Goal: Information Seeking & Learning: Learn about a topic

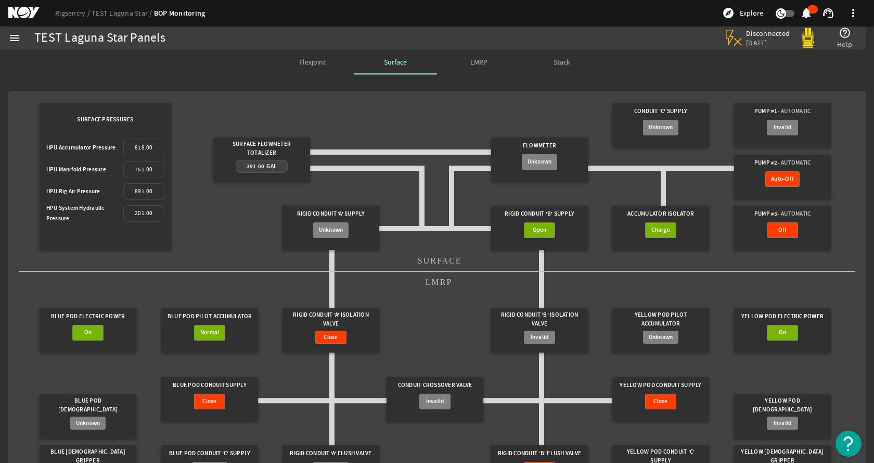
click at [381, 116] on gridster "Surface Pressures HPU Accumulator Pressure: 818.00 HPU Manifold Pressure: 751.0…" at bounding box center [437, 295] width 837 height 393
drag, startPoint x: 327, startPoint y: 102, endPoint x: 322, endPoint y: 103, distance: 5.3
click at [327, 102] on gridster "Surface Pressures HPU Accumulator Pressure: 818.00 HPU Manifold Pressure: 751.0…" at bounding box center [437, 295] width 837 height 393
click at [65, 13] on link "Rigsentry" at bounding box center [73, 12] width 36 height 9
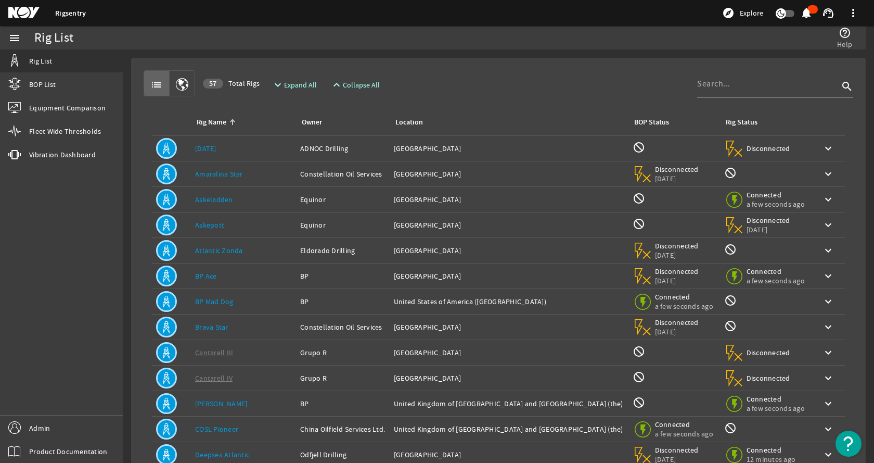
click at [746, 79] on input at bounding box center [768, 84] width 142 height 12
click at [457, 83] on div "list 57 Total Rigs expand_more Expand All expand_less Collapse All search" at bounding box center [499, 83] width 710 height 26
click at [712, 93] on div at bounding box center [768, 83] width 142 height 27
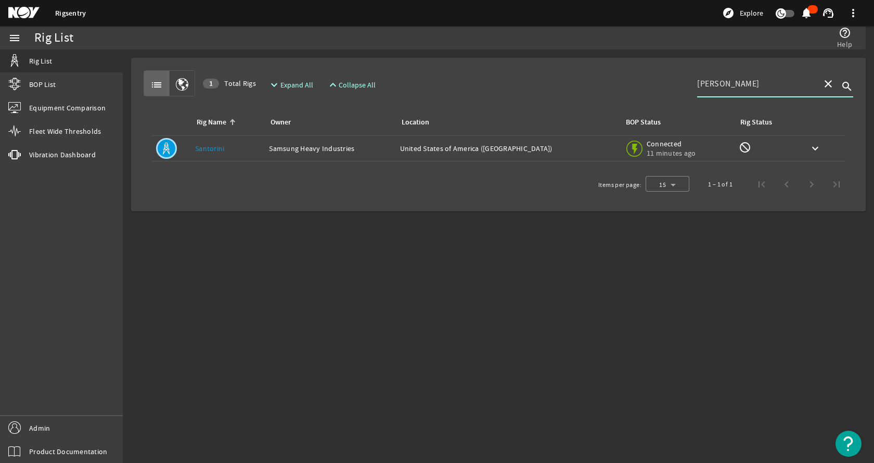
type input "[PERSON_NAME]"
click at [286, 155] on td "Owner: Samsung Heavy Industries" at bounding box center [330, 148] width 131 height 25
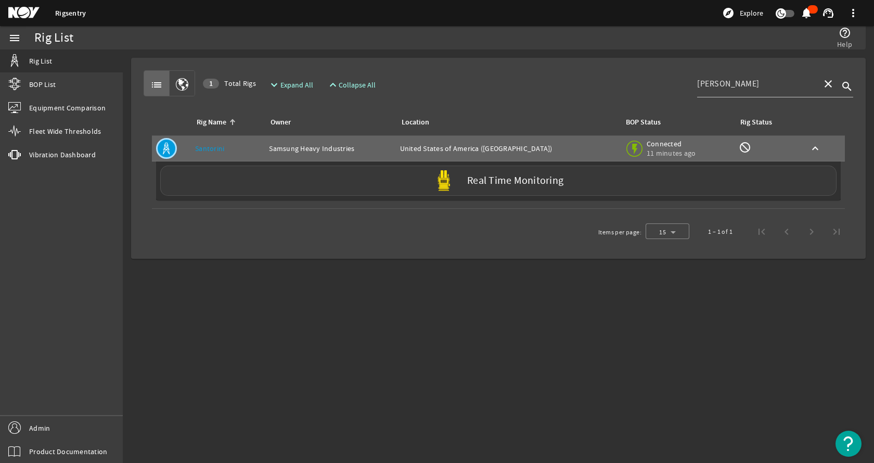
click at [254, 181] on div "Real Time Monitoring" at bounding box center [498, 180] width 676 height 30
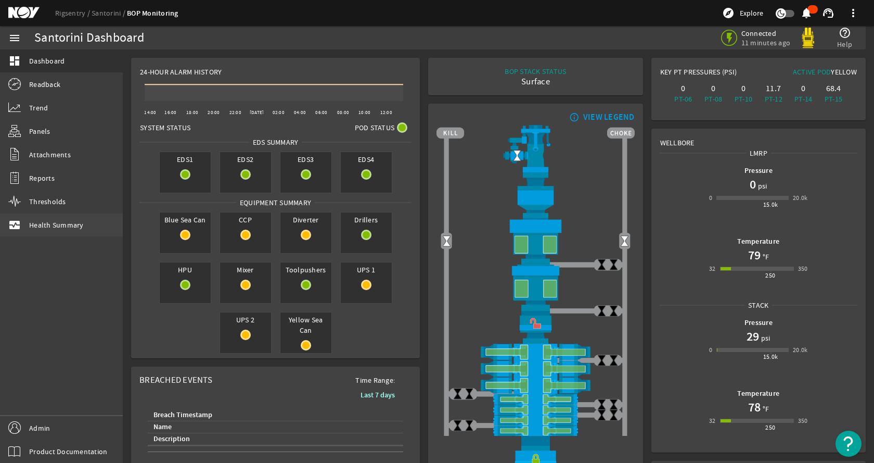
click at [70, 230] on link "monitor_heart Health Summary" at bounding box center [61, 224] width 123 height 23
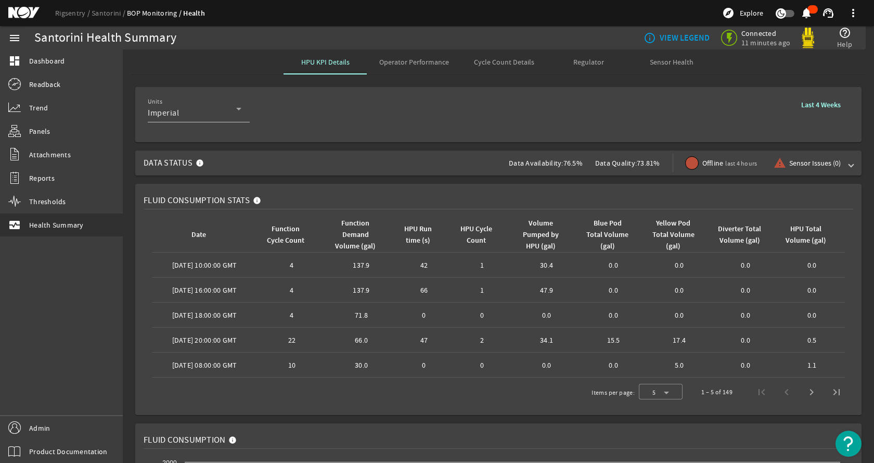
click at [420, 63] on span "Operator Performance" at bounding box center [414, 61] width 70 height 7
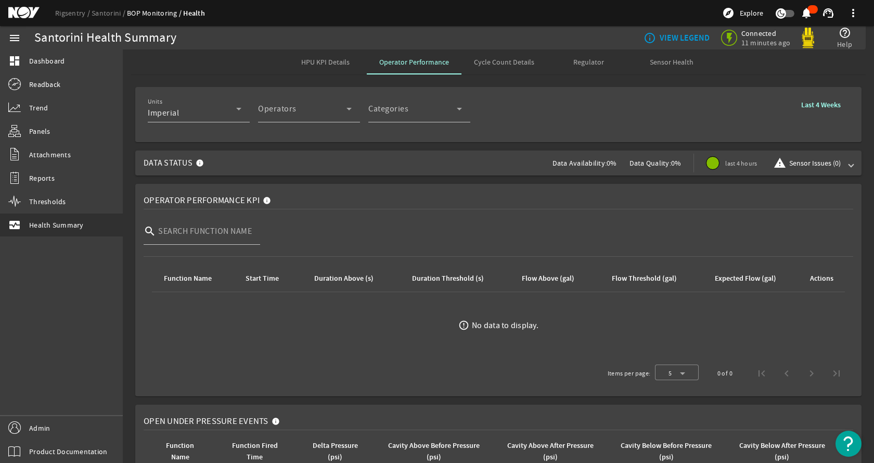
click at [735, 127] on div "Units Imperial Operators Operator Categories Categories Last 4 Weeks" at bounding box center [498, 114] width 701 height 38
click at [543, 165] on span "Data Status Data Availability: 0% Data Quality: 0% last 4 hours warning Sensor …" at bounding box center [496, 162] width 705 height 25
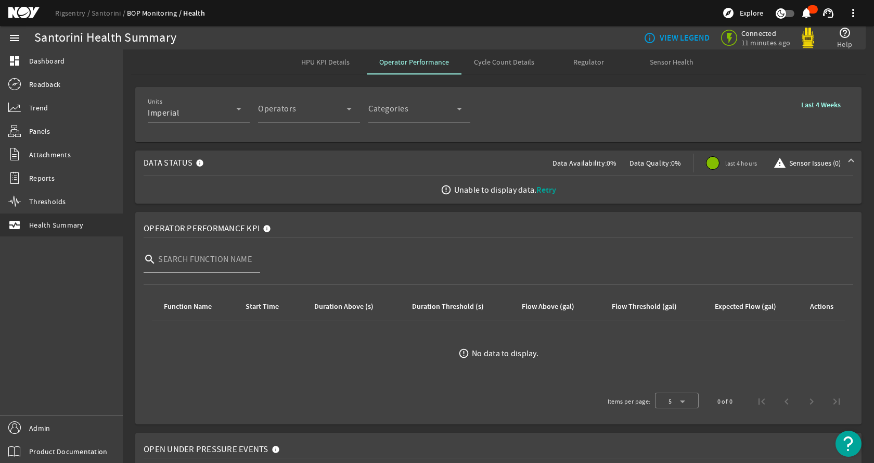
click at [544, 191] on span "Retry" at bounding box center [546, 189] width 20 height 11
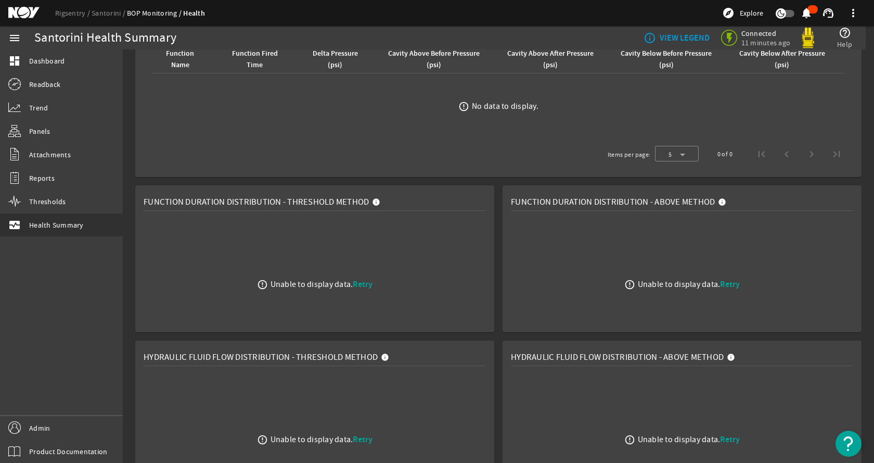
scroll to position [498, 0]
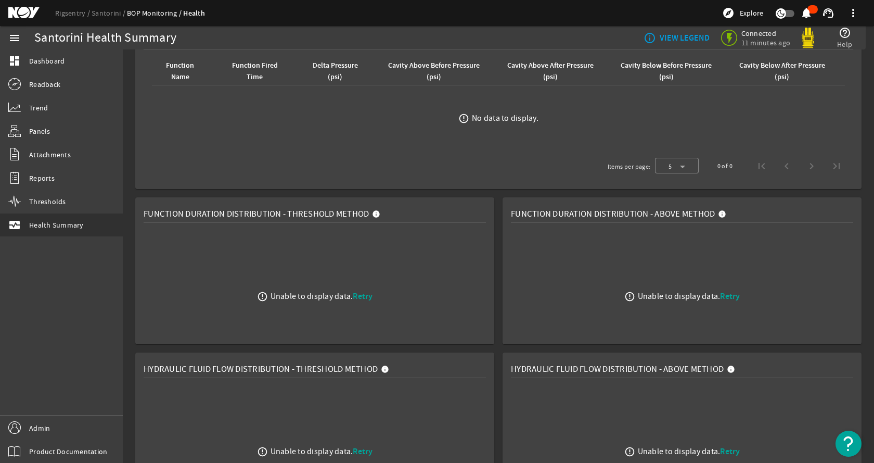
click at [367, 289] on div "error_outline Unable to display data. Retry" at bounding box center [315, 296] width 342 height 130
click at [366, 296] on span "Retry" at bounding box center [363, 295] width 20 height 11
click at [720, 298] on span "Retry" at bounding box center [730, 295] width 20 height 11
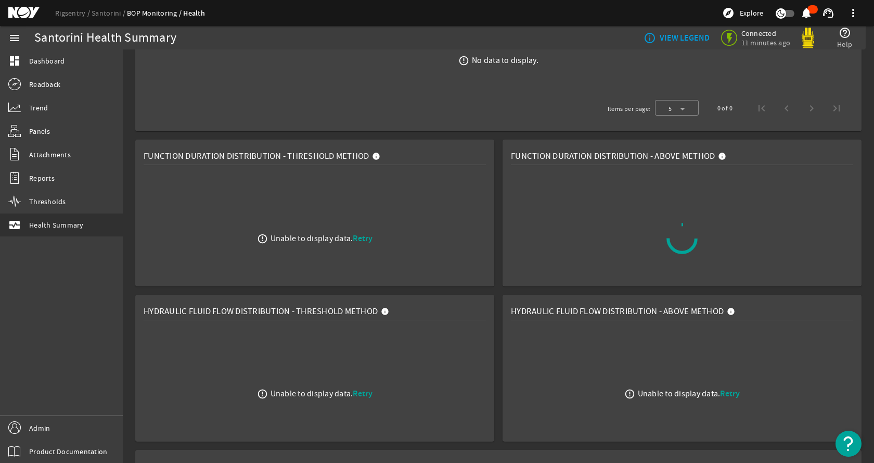
scroll to position [654, 0]
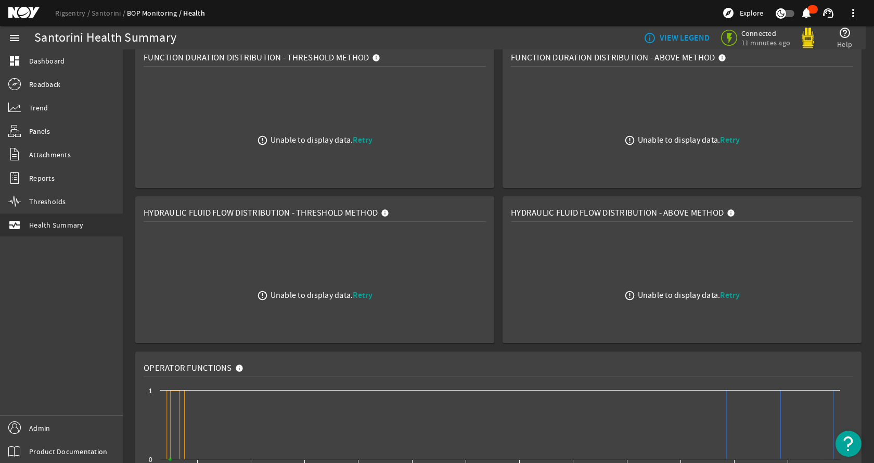
click at [364, 298] on span "Retry" at bounding box center [363, 294] width 20 height 11
click at [724, 293] on span "Retry" at bounding box center [730, 294] width 20 height 11
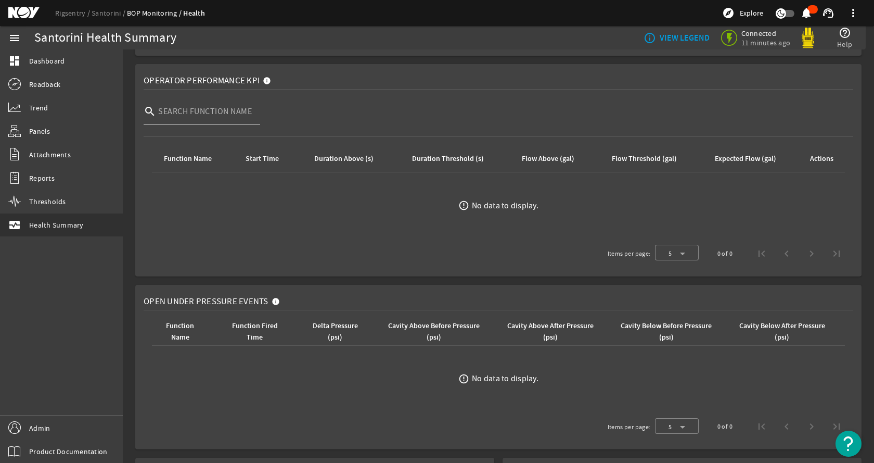
scroll to position [0, 0]
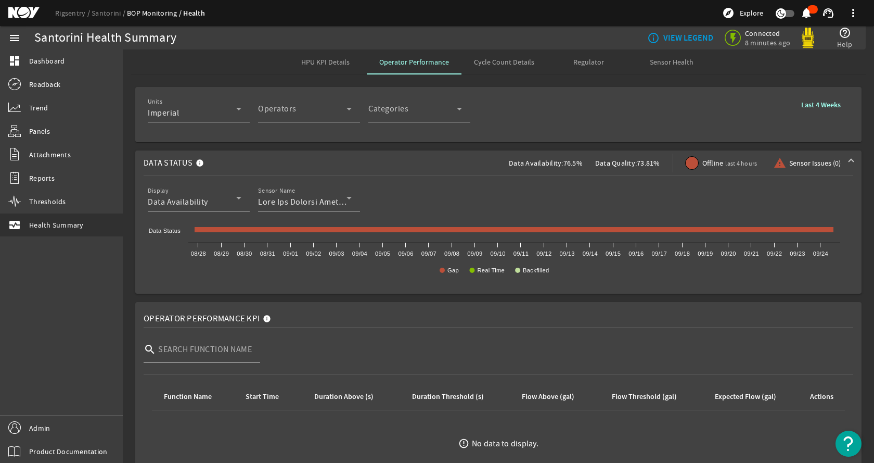
click at [714, 142] on rigsentry-mat-card "Units Imperial Operators Operator Categories Categories Last 4 Weeks" at bounding box center [498, 114] width 751 height 63
click at [725, 161] on span "last 4 hours" at bounding box center [741, 163] width 32 height 8
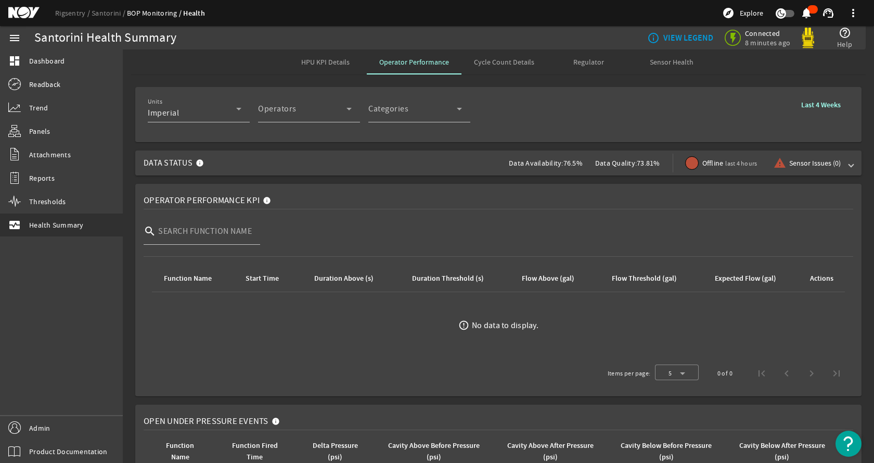
click at [725, 161] on span "last 4 hours" at bounding box center [741, 163] width 32 height 8
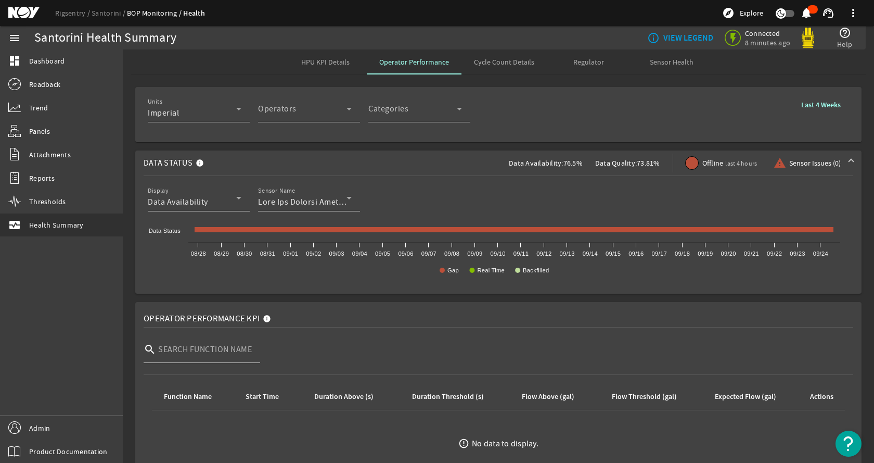
click at [820, 102] on b "Last 4 Weeks" at bounding box center [821, 105] width 40 height 10
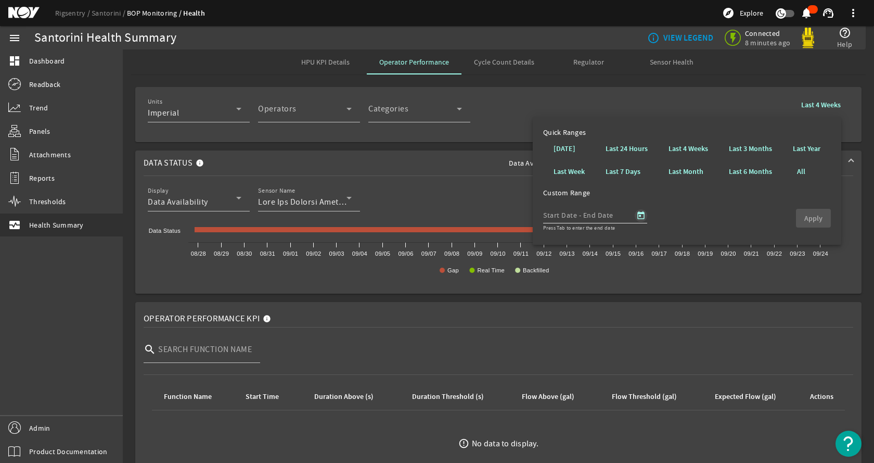
click at [643, 211] on span "Open calendar" at bounding box center [640, 215] width 25 height 25
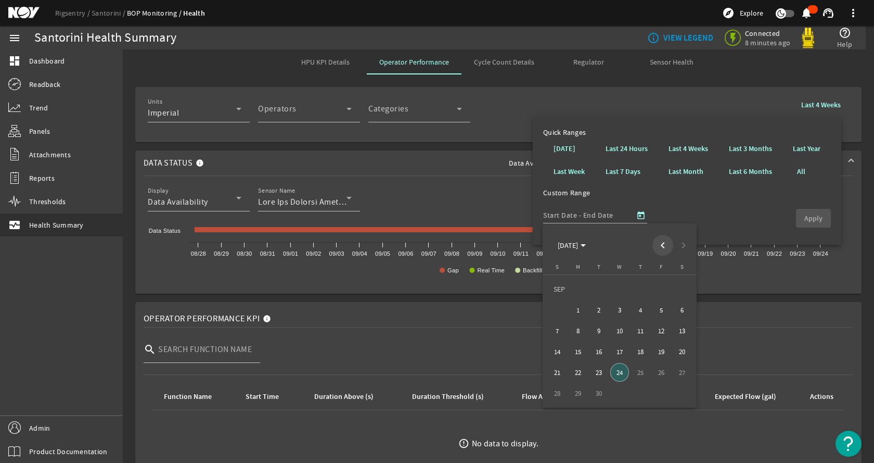
click at [664, 247] on span "Previous month" at bounding box center [662, 245] width 21 height 21
click at [598, 351] on span "15" at bounding box center [598, 351] width 19 height 19
type input "[DATE]"
click at [634, 351] on span "17" at bounding box center [640, 351] width 19 height 19
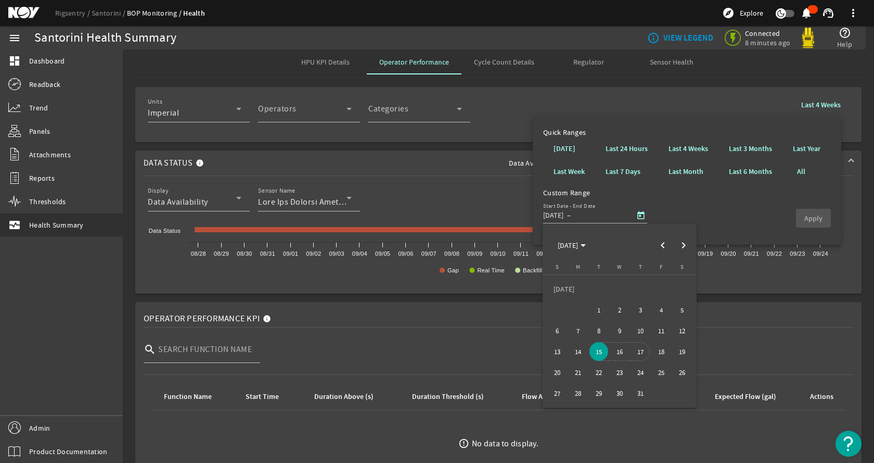
type input "[DATE]"
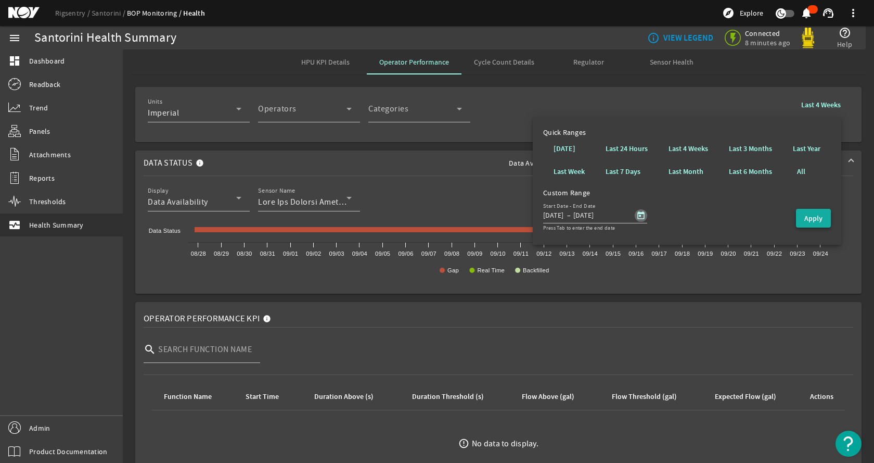
click at [828, 217] on span "button" at bounding box center [813, 218] width 35 height 25
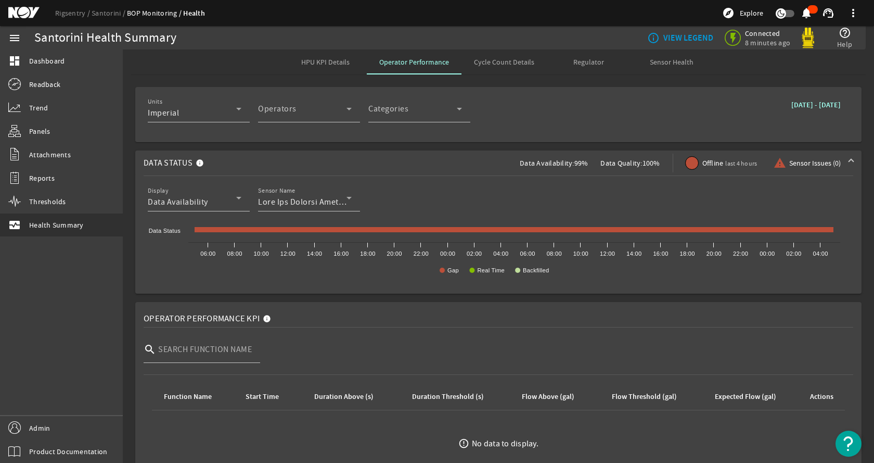
click at [431, 160] on span "Data Status Data Availability: 99% Data Quality: 100% Offline last 4 hours warn…" at bounding box center [496, 162] width 705 height 25
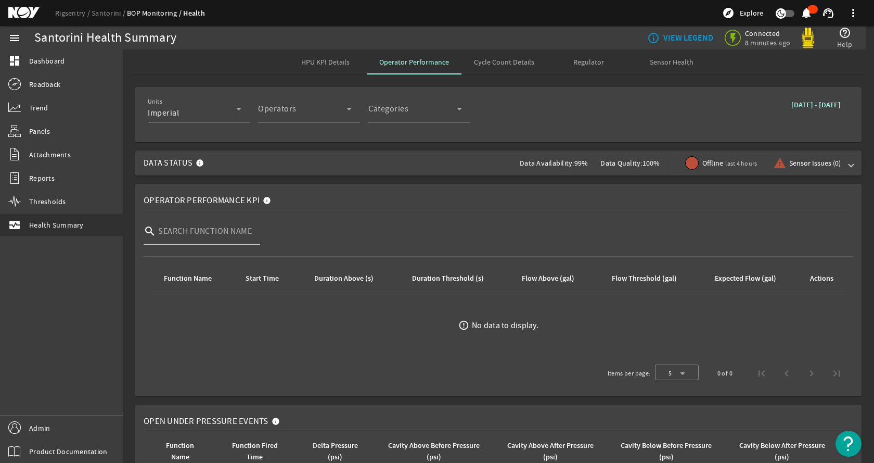
click at [431, 160] on span "Data Status Data Availability: 99% Data Quality: 100% Offline last 4 hours warn…" at bounding box center [496, 162] width 705 height 25
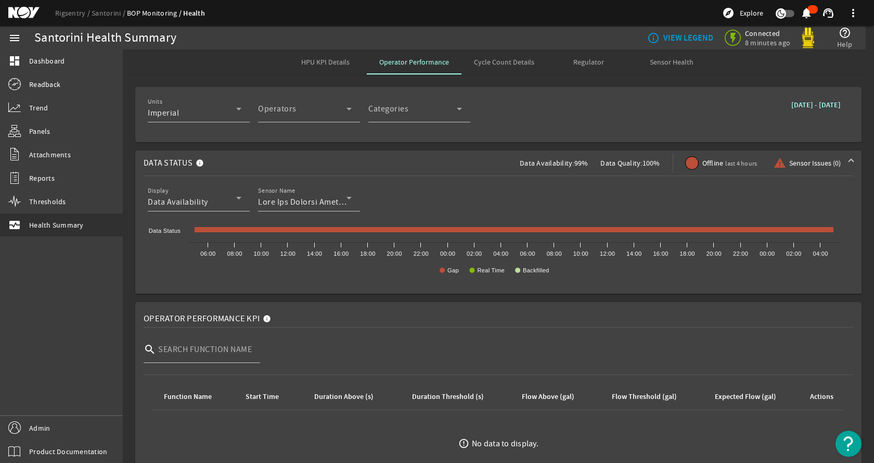
click at [801, 105] on b "[DATE] - [DATE]" at bounding box center [815, 105] width 49 height 10
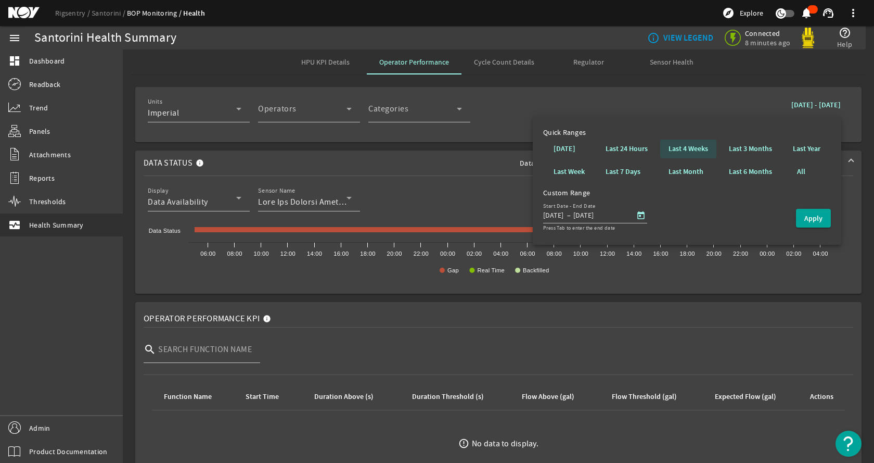
click at [696, 148] on b "Last 4 Weeks" at bounding box center [689, 149] width 40 height 10
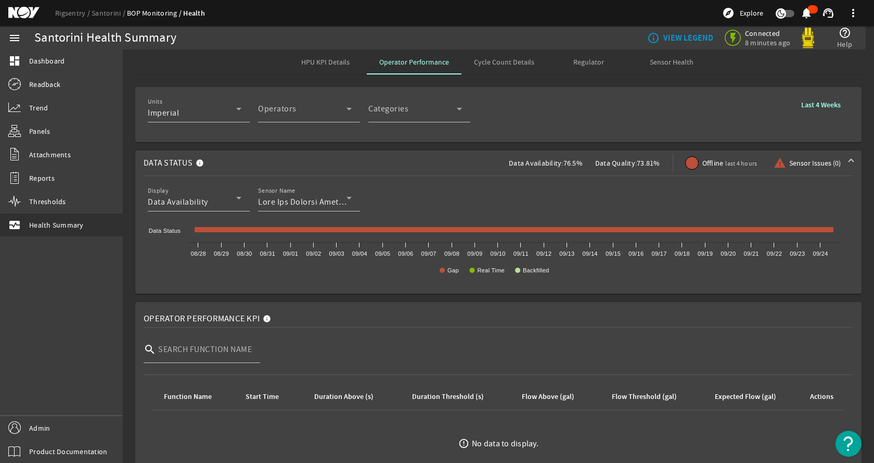
click at [849, 158] on span at bounding box center [851, 163] width 4 height 10
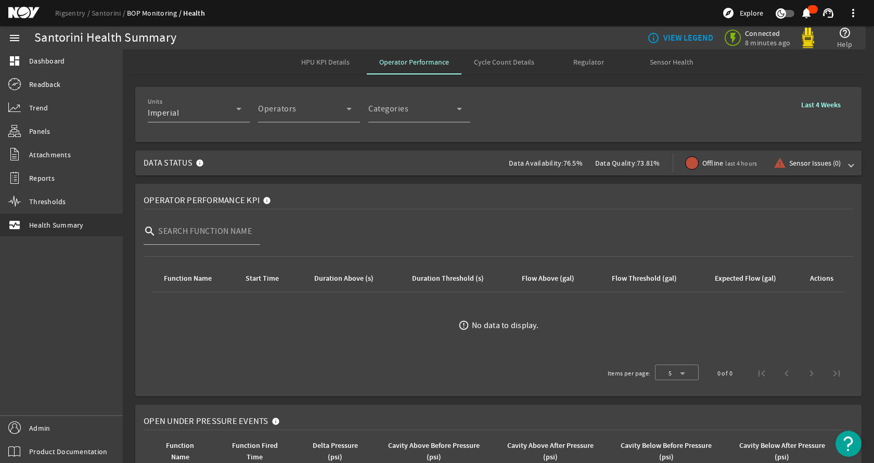
click at [820, 162] on span "Sensor Issues (0)" at bounding box center [815, 163] width 52 height 10
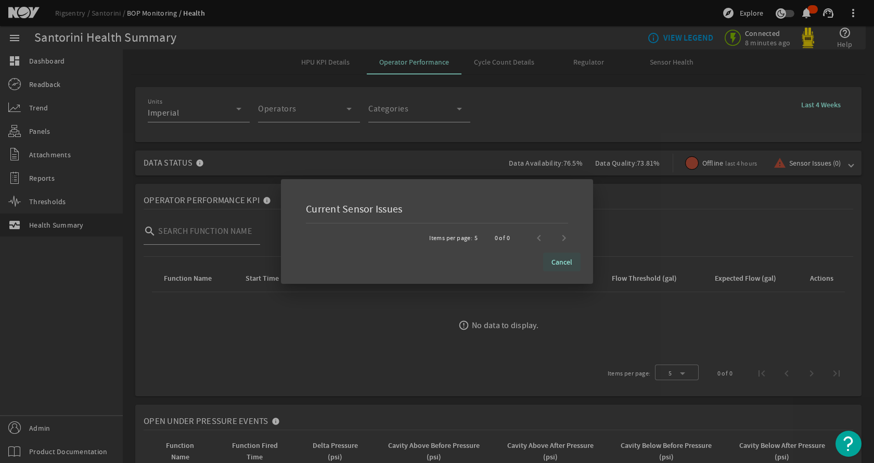
click at [564, 262] on span "Cancel" at bounding box center [561, 261] width 21 height 10
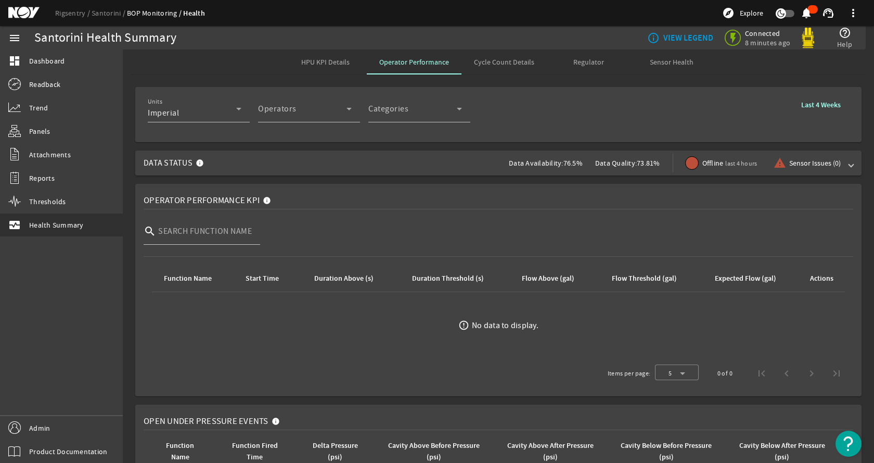
click at [801, 105] on b "Last 4 Weeks" at bounding box center [821, 105] width 40 height 10
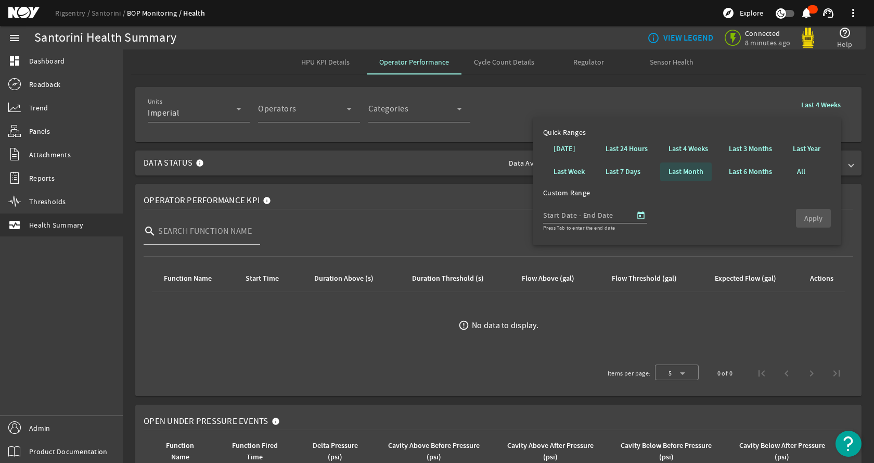
click at [691, 171] on b "Last Month" at bounding box center [686, 171] width 35 height 10
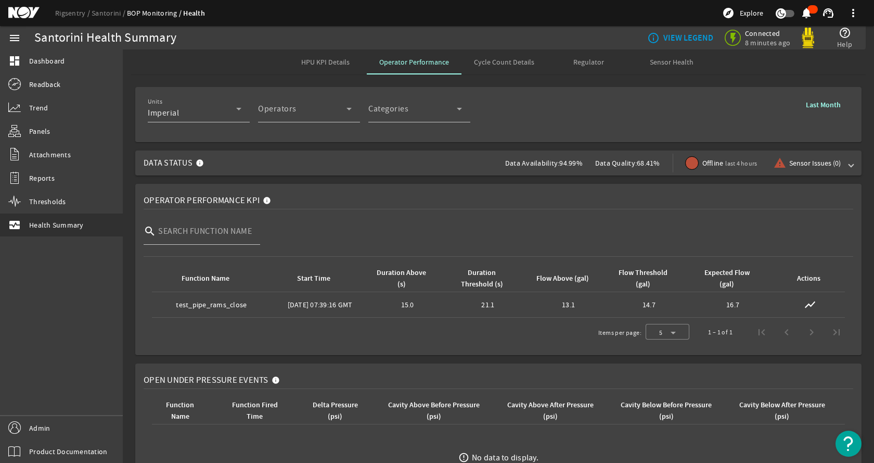
scroll to position [52, 0]
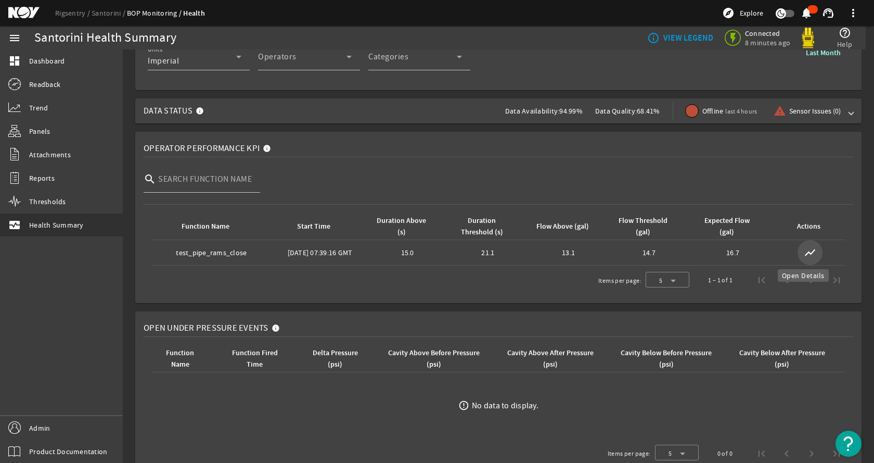
click at [804, 252] on mat-icon "show_chart" at bounding box center [810, 252] width 12 height 12
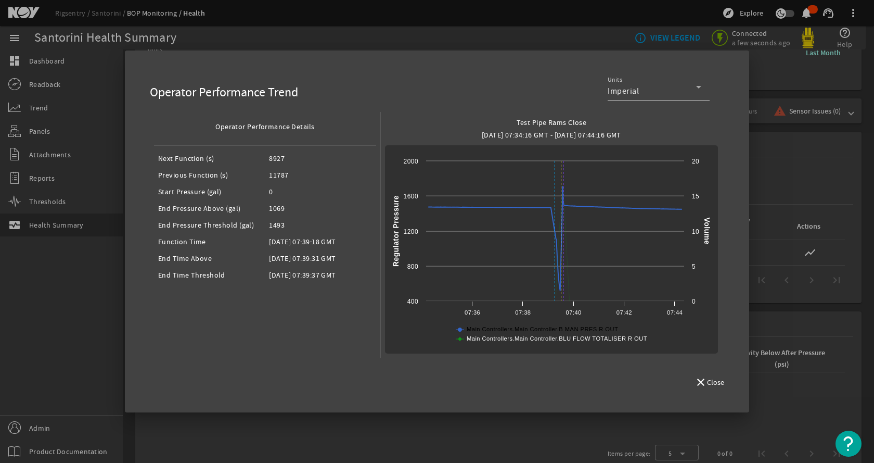
click at [566, 328] on text "Main Controllers.Main Controller.B MAN PRES R OUT" at bounding box center [542, 329] width 151 height 6
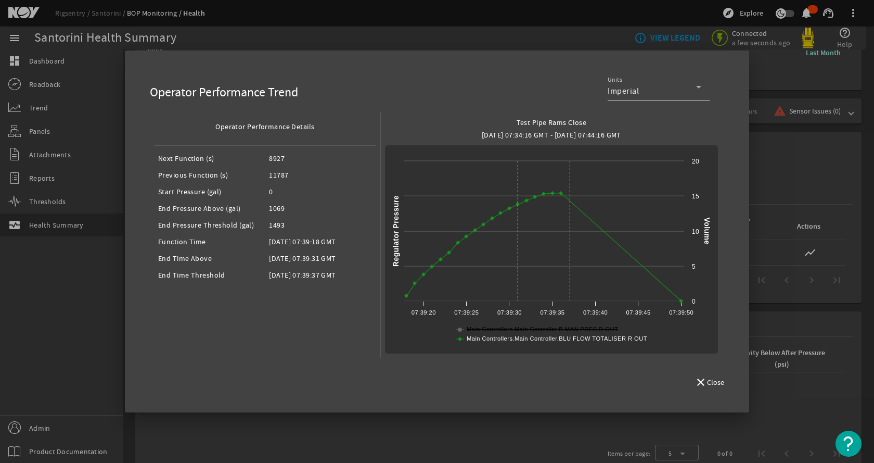
click at [548, 328] on text "Main Controllers.Main Controller.B MAN PRES R OUT" at bounding box center [542, 329] width 151 height 6
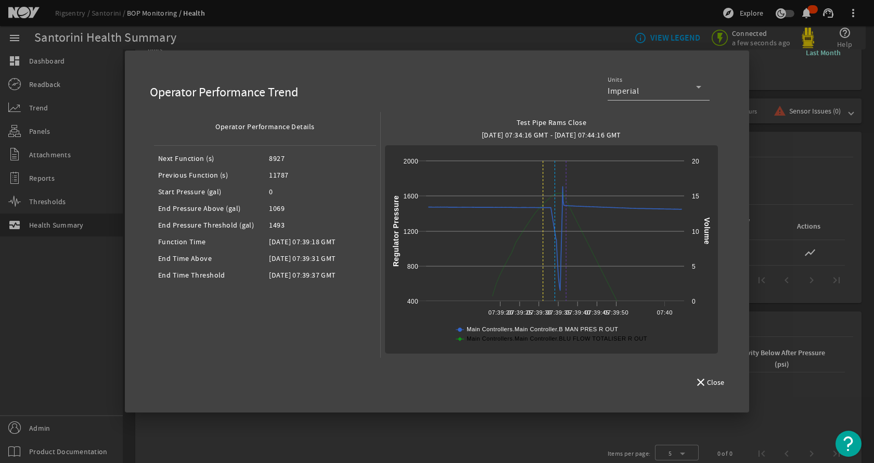
click at [546, 338] on text "Main Controllers.Main Controller.BLU FLOW TOTALISER R OUT" at bounding box center [557, 338] width 181 height 6
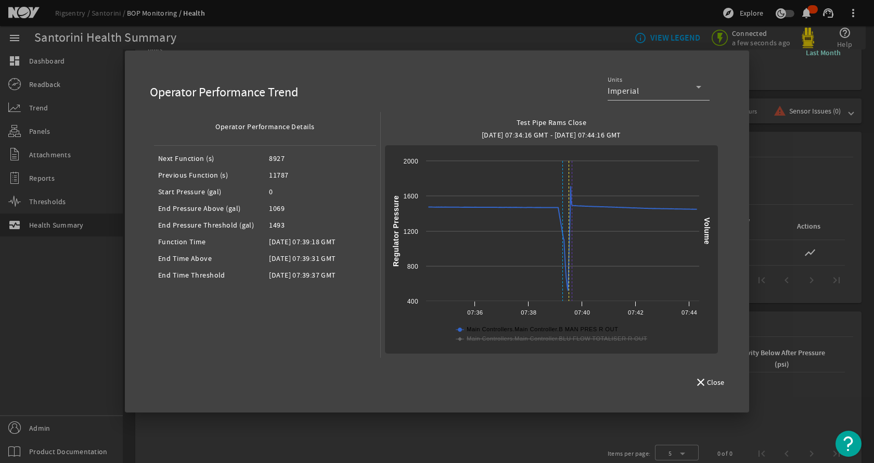
click at [551, 328] on text "Main Controllers.Main Controller.B MAN PRES R OUT" at bounding box center [542, 329] width 151 height 6
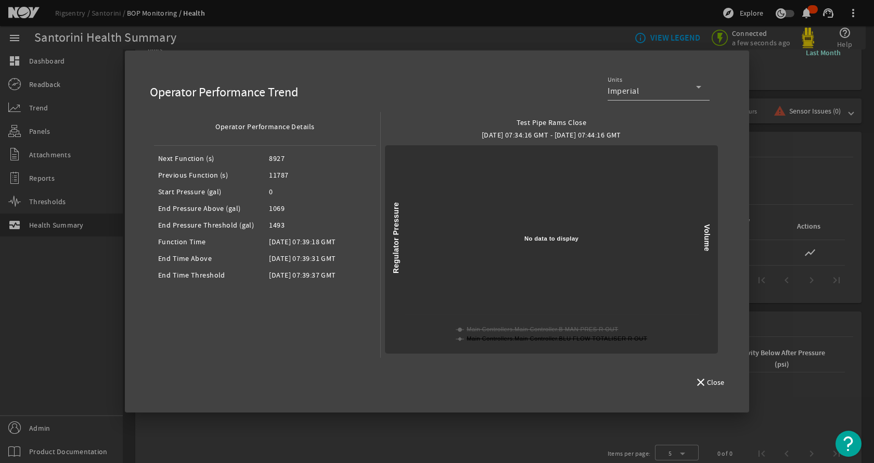
click at [549, 339] on text "Main Controllers.Main Controller.BLU FLOW TOTALISER R OUT" at bounding box center [557, 338] width 181 height 6
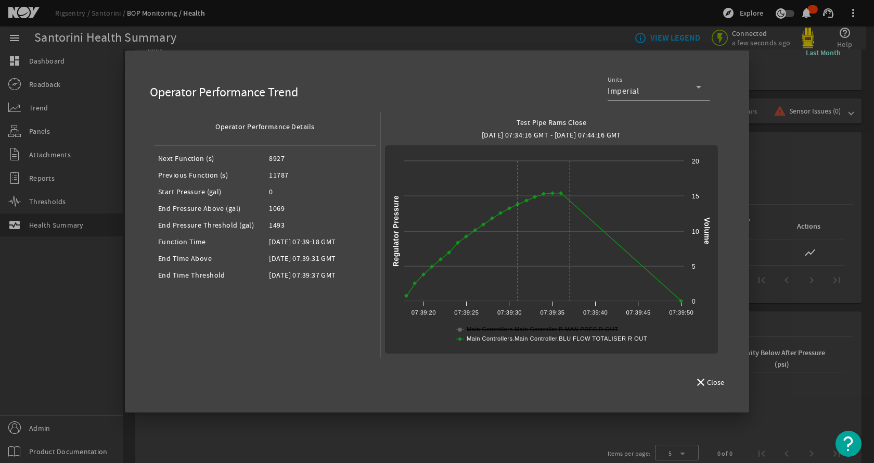
click at [555, 330] on text "Main Controllers.Main Controller.B MAN PRES R OUT" at bounding box center [542, 329] width 151 height 6
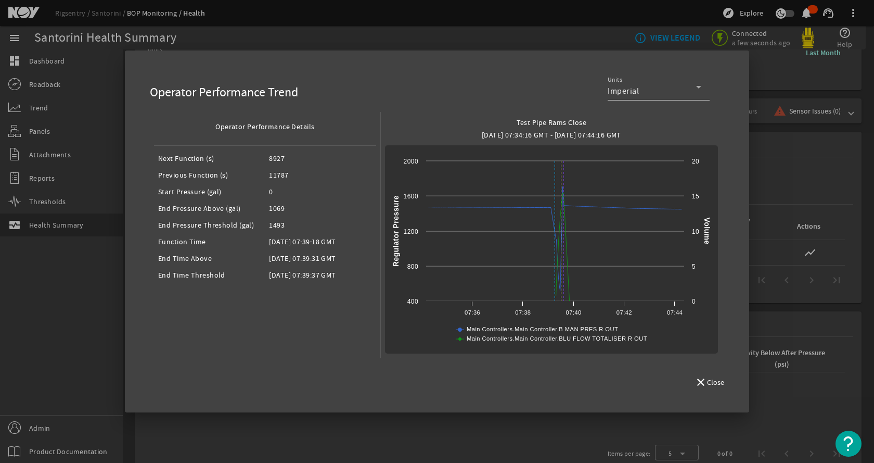
click at [551, 386] on mat-dialog-actions "close Close" at bounding box center [436, 382] width 599 height 36
click at [684, 91] on div "Imperial" at bounding box center [652, 91] width 88 height 12
click at [685, 89] on div at bounding box center [437, 231] width 874 height 463
click at [723, 101] on mat-dialog-content "Operator Performance Trend Units Imperial Operator Performance Details Next Fun…" at bounding box center [436, 213] width 599 height 301
click at [716, 378] on span "Close" at bounding box center [715, 382] width 17 height 10
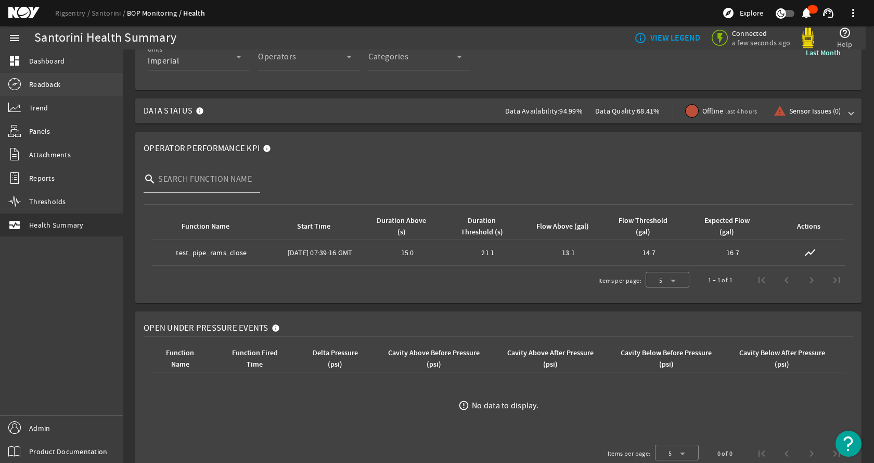
click at [62, 86] on link "Readback" at bounding box center [61, 84] width 123 height 23
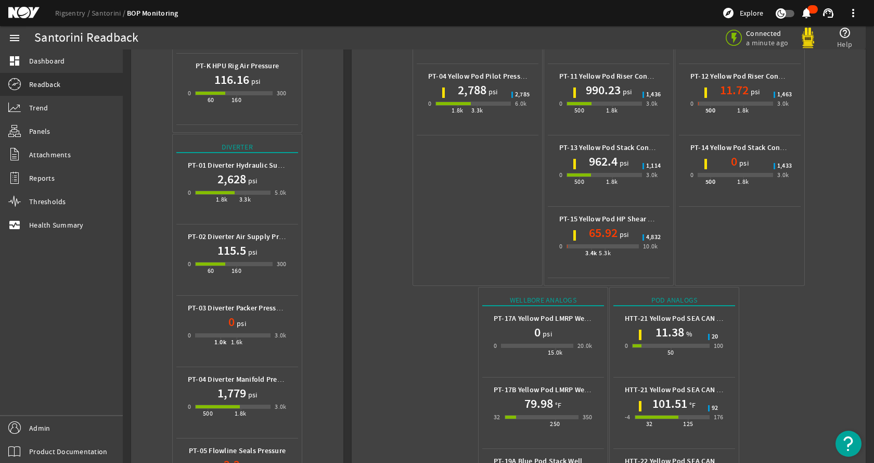
scroll to position [475, 0]
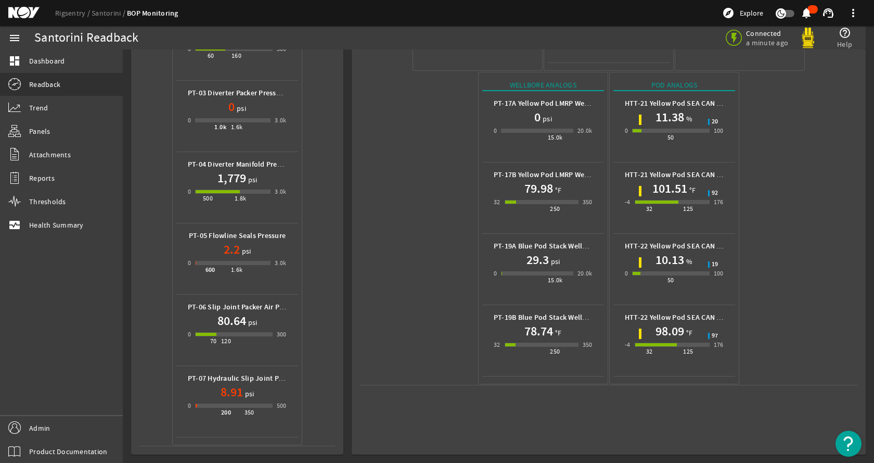
click at [420, 198] on div "Supply PT-01 Yellow Pod Conduit Pressure 4,705 psi 0 3.4k 5.3k 10.0k 4,902 PT-0…" at bounding box center [608, 0] width 497 height 769
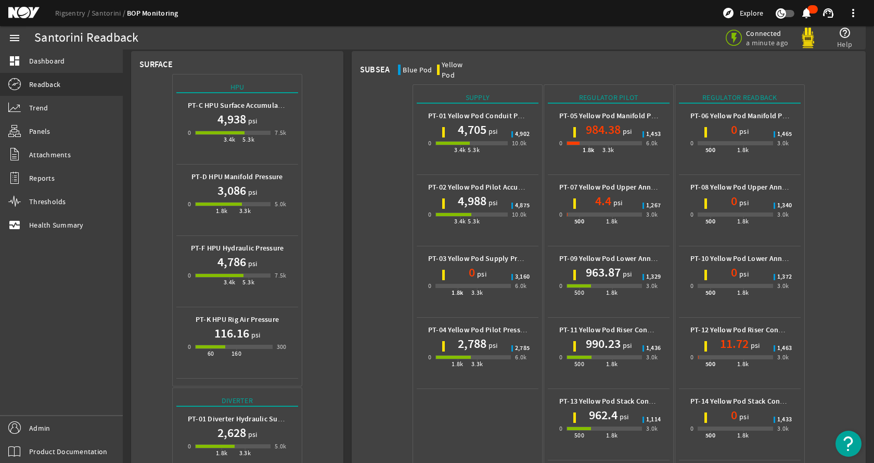
scroll to position [0, 0]
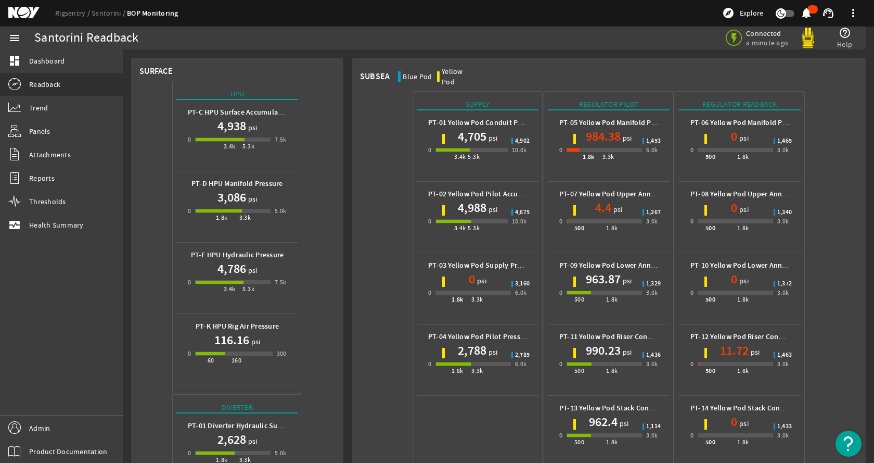
click at [55, 110] on link "Trend" at bounding box center [61, 107] width 123 height 23
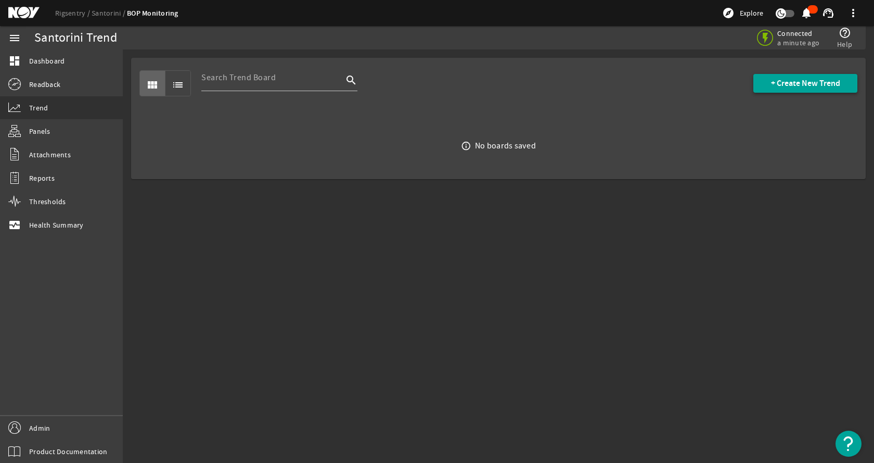
click at [775, 78] on span "+ Create New Trend" at bounding box center [805, 83] width 69 height 10
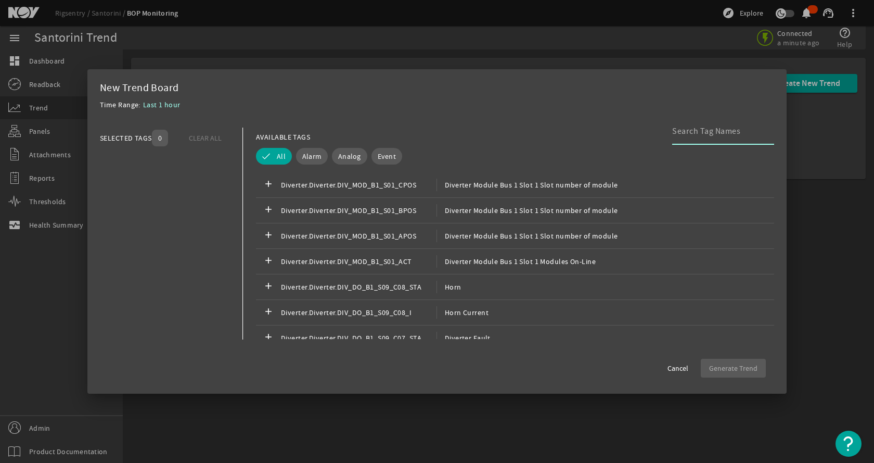
click at [699, 133] on input at bounding box center [719, 131] width 94 height 12
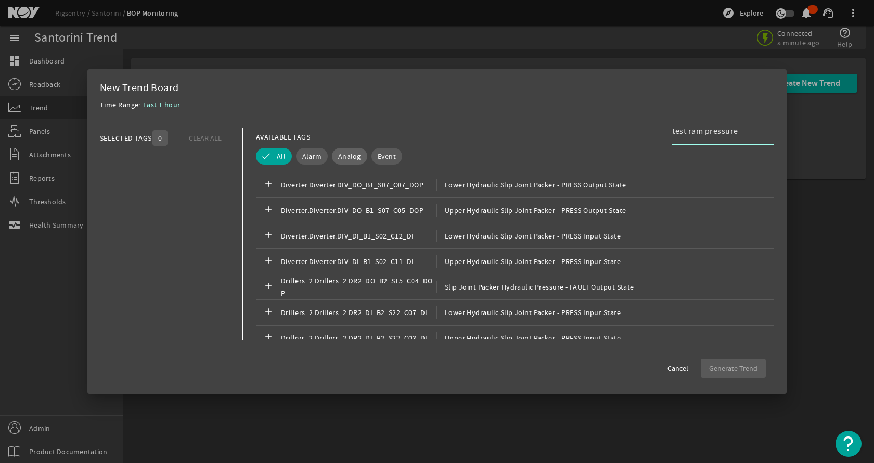
click at [349, 148] on div "Analog" at bounding box center [348, 156] width 40 height 21
click at [349, 154] on span "Analog" at bounding box center [349, 156] width 23 height 10
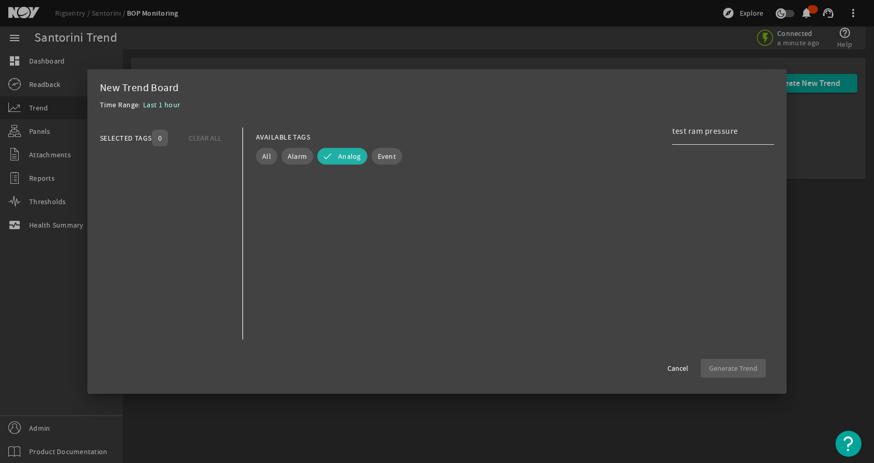
drag, startPoint x: 751, startPoint y: 128, endPoint x: 735, endPoint y: 131, distance: 15.8
click at [749, 130] on input "test ram pressure" at bounding box center [719, 131] width 94 height 12
click at [734, 130] on input "test ram pressure" at bounding box center [719, 131] width 94 height 12
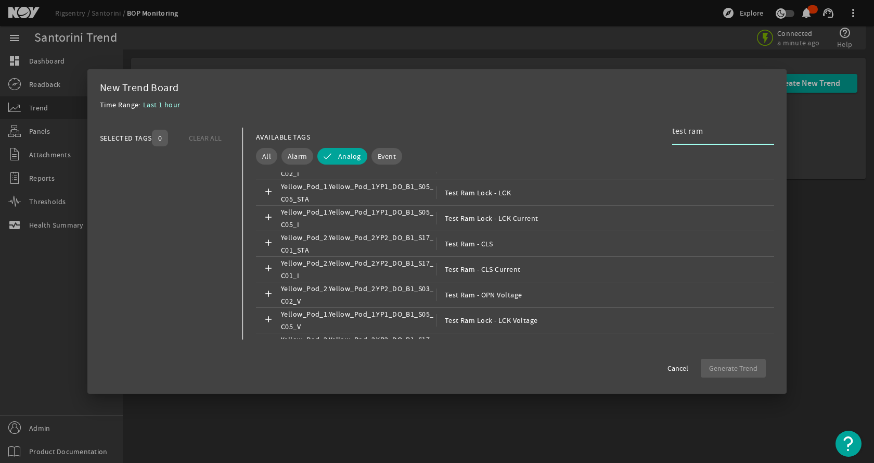
scroll to position [1393, 0]
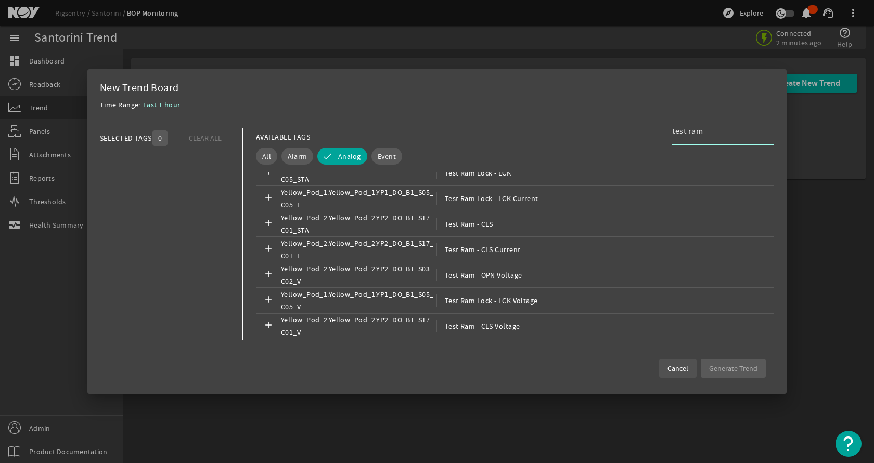
type input "test ram"
click at [669, 373] on span at bounding box center [677, 367] width 37 height 25
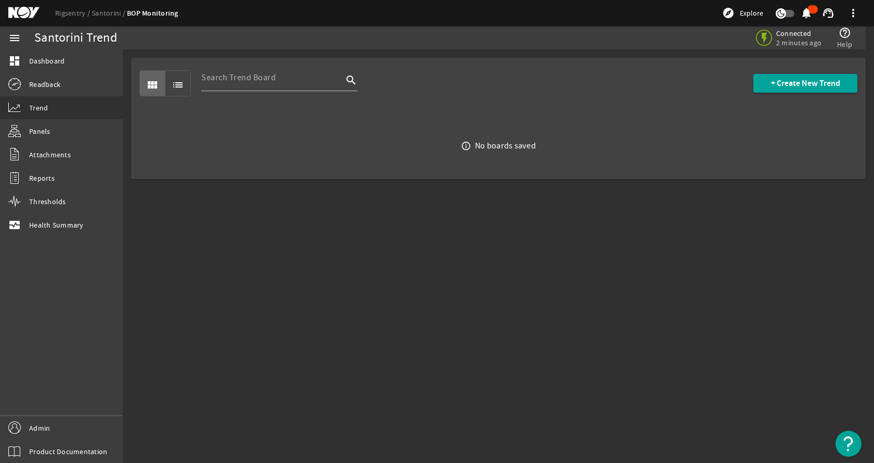
click at [665, 361] on mat-sidenav-content "Santorini Trend Connected 2 minutes ago help_outline Help view_module list sear…" at bounding box center [498, 255] width 751 height 413
click at [83, 223] on link "monitor_heart Health Summary" at bounding box center [61, 224] width 123 height 23
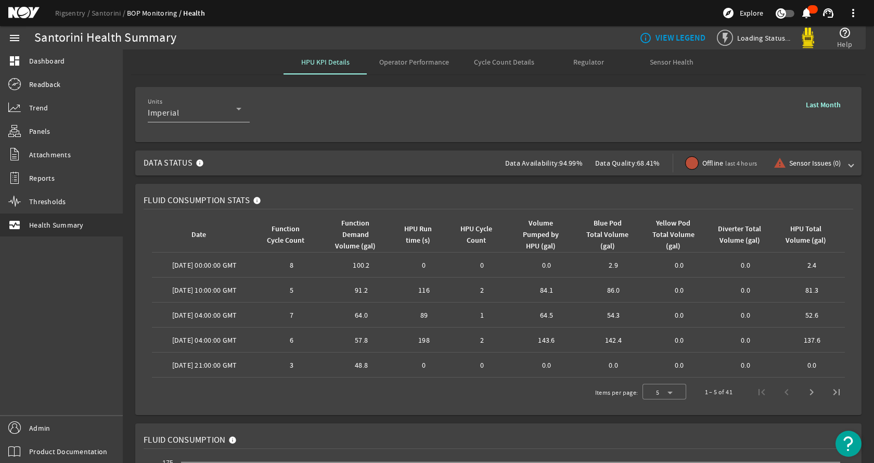
click at [507, 185] on mat-card "Fluid Consumption Stats Date Function Cycle Count Function Demand Volume (gal) …" at bounding box center [498, 299] width 726 height 231
click at [417, 63] on span "Operator Performance" at bounding box center [414, 61] width 70 height 7
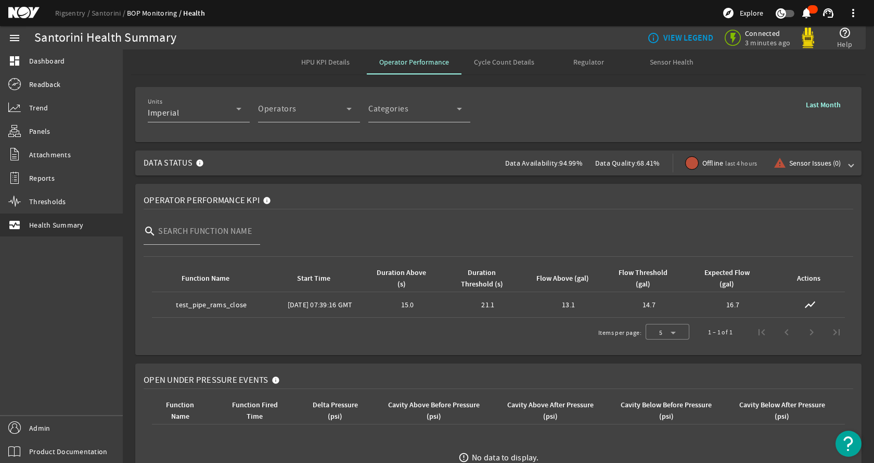
click at [330, 185] on mat-card "Operator Performance KPI search Function Name Start Time Duration Above (s) Dur…" at bounding box center [498, 269] width 726 height 171
